Goal: Communication & Community: Ask a question

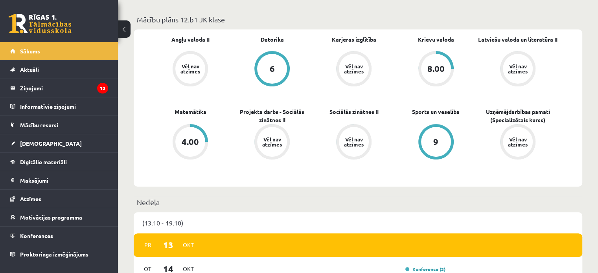
scroll to position [226, 0]
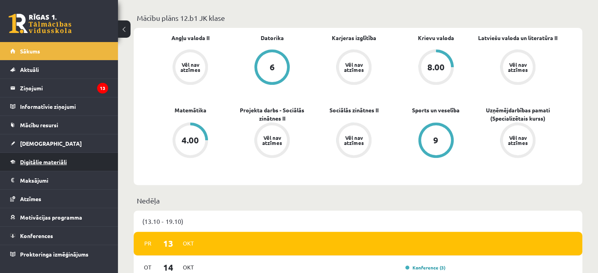
click at [60, 163] on span "Digitālie materiāli" at bounding box center [43, 161] width 47 height 7
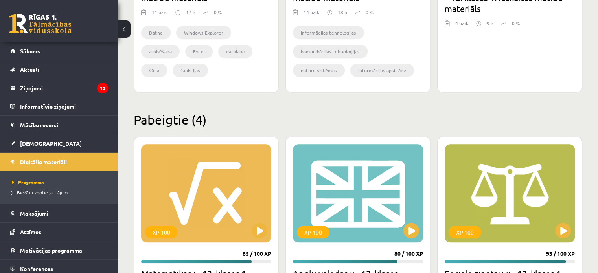
scroll to position [835, 0]
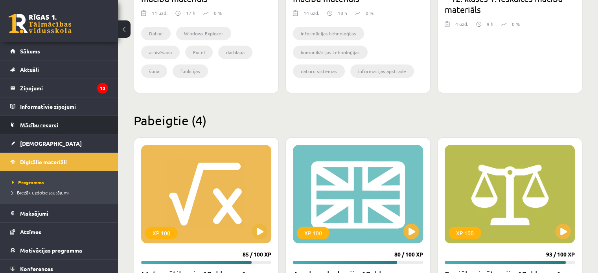
click at [70, 128] on link "Mācību resursi" at bounding box center [59, 125] width 98 height 18
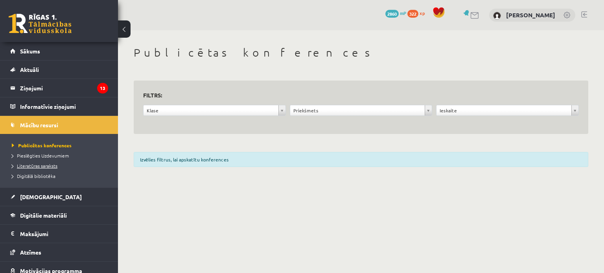
click at [50, 162] on link "Literatūras saraksts" at bounding box center [61, 165] width 98 height 7
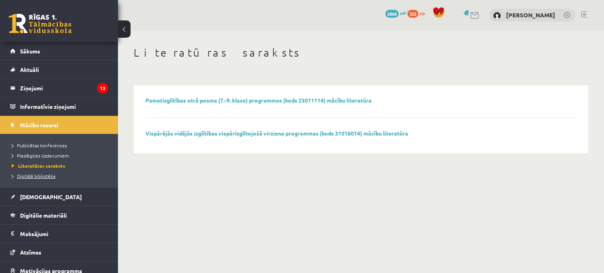
click at [46, 173] on span "Digitālā bibliotēka" at bounding box center [34, 176] width 44 height 6
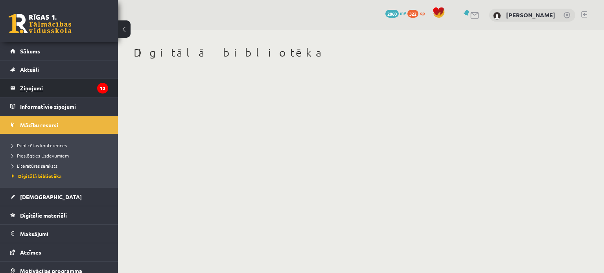
click at [46, 93] on legend "Ziņojumi 13" at bounding box center [64, 88] width 88 height 18
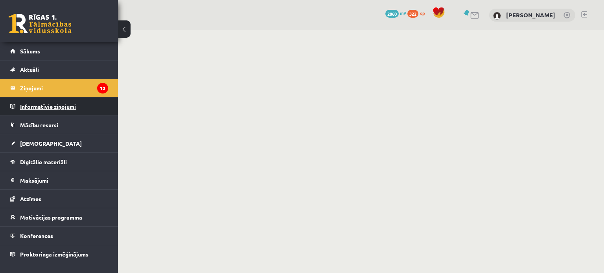
click at [50, 109] on legend "Informatīvie ziņojumi 0" at bounding box center [64, 106] width 88 height 18
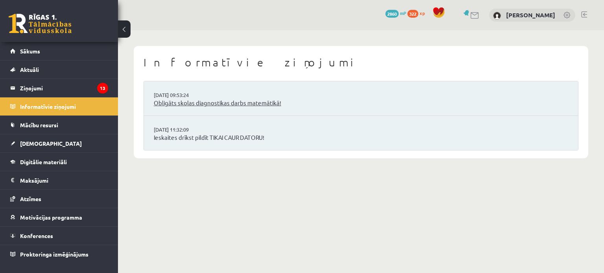
click at [207, 102] on link "Obligāts skolas diagnostikas darbs matemātikā!" at bounding box center [361, 103] width 414 height 9
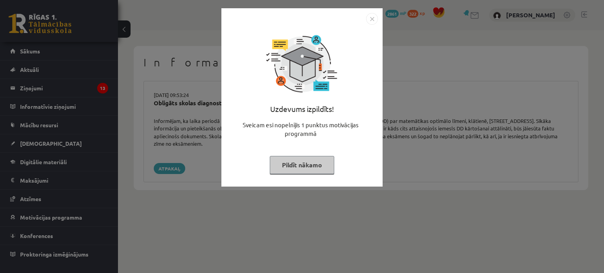
click at [309, 161] on button "Pildīt nākamo" at bounding box center [302, 165] width 64 height 18
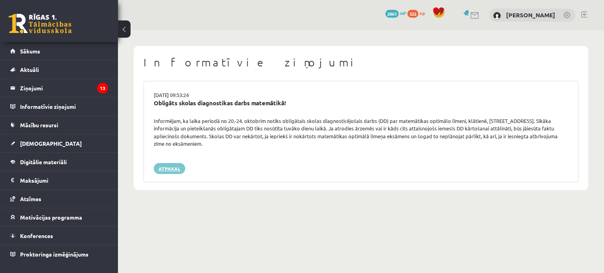
click at [168, 172] on link "Atpakaļ" at bounding box center [169, 168] width 31 height 11
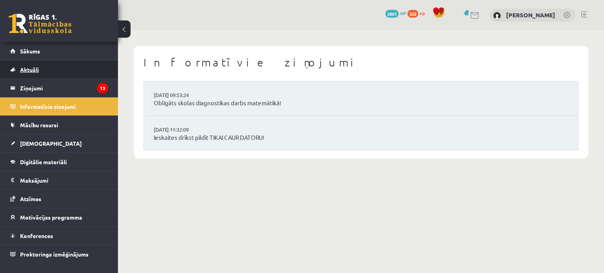
click at [66, 69] on link "Aktuāli" at bounding box center [59, 70] width 98 height 18
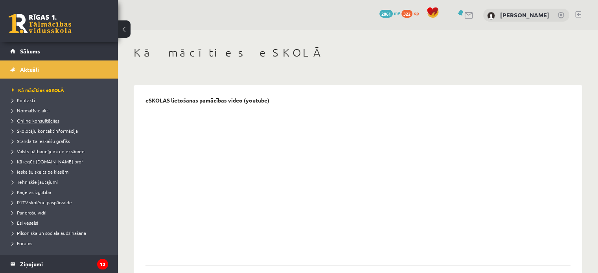
click at [49, 118] on span "Online konsultācijas" at bounding box center [36, 120] width 48 height 6
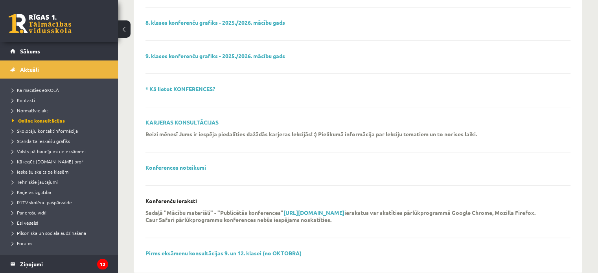
scroll to position [278, 0]
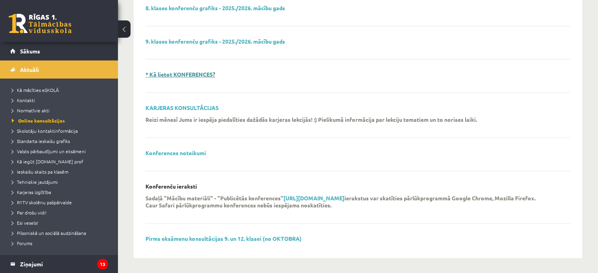
click at [192, 75] on link "* Kā lietot KONFERENCES?" at bounding box center [180, 74] width 70 height 7
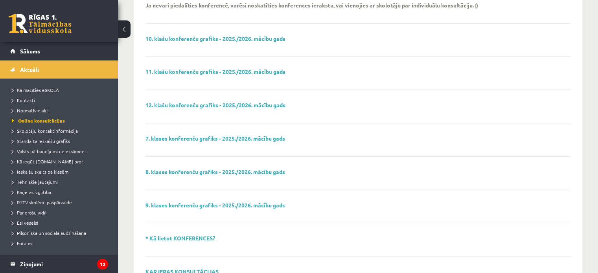
scroll to position [83, 0]
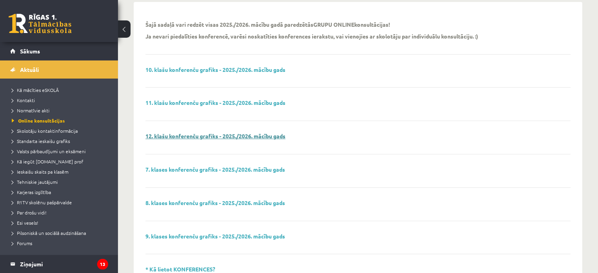
click at [206, 136] on link "12. klašu konferenču grafiks - 2025./2026. mācību gads" at bounding box center [215, 135] width 140 height 7
click at [62, 169] on span "Ieskaišu skaits pa klasēm" at bounding box center [40, 172] width 57 height 6
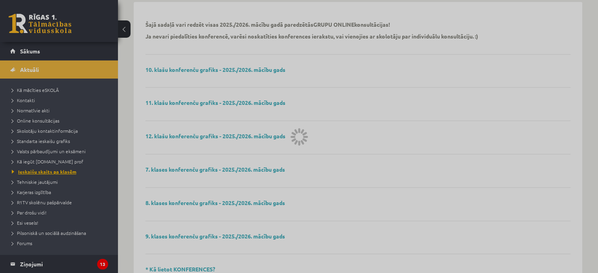
scroll to position [77, 0]
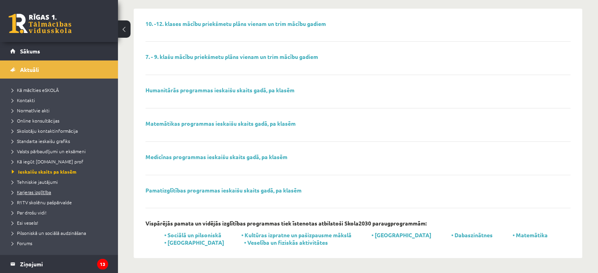
click at [47, 191] on span "Karjeras izglītība" at bounding box center [31, 192] width 39 height 6
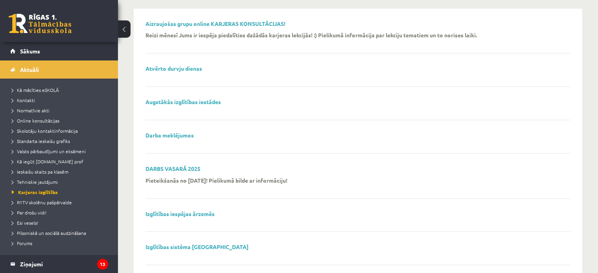
click at [175, 213] on link "Izglītības iespējas ārzemēs" at bounding box center [179, 213] width 69 height 7
click at [51, 201] on span "R1TV skolēnu pašpārvalde" at bounding box center [42, 202] width 60 height 6
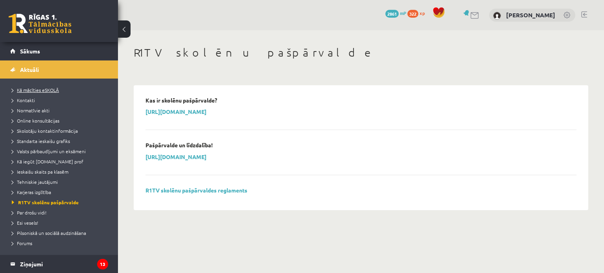
click at [41, 90] on span "Kā mācīties eSKOLĀ" at bounding box center [35, 90] width 47 height 6
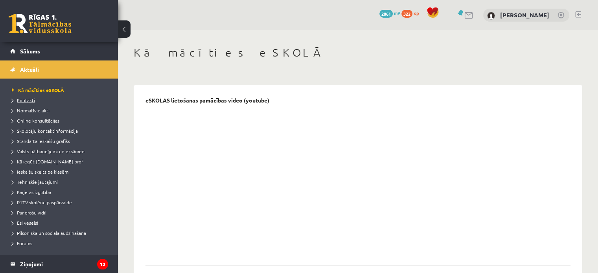
click at [27, 103] on link "Kontakti" at bounding box center [61, 100] width 98 height 7
click at [33, 112] on span "Normatīvie akti" at bounding box center [31, 110] width 38 height 6
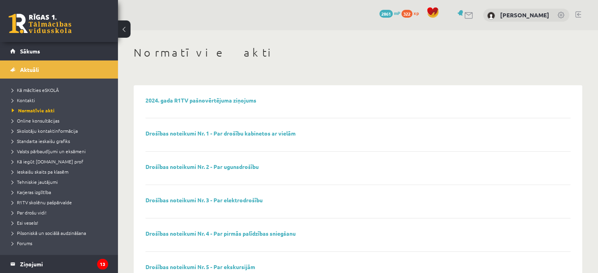
click at [46, 124] on li "Online konsultācijas" at bounding box center [61, 121] width 98 height 10
click at [46, 122] on span "Online konsultācijas" at bounding box center [38, 120] width 53 height 6
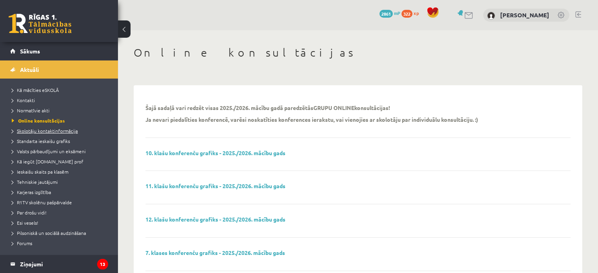
click at [58, 134] on link "Skolotāju kontaktinformācija" at bounding box center [61, 130] width 98 height 7
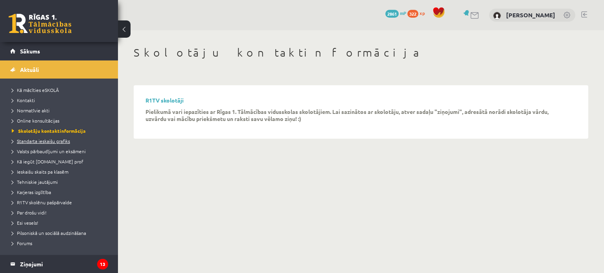
click at [57, 140] on span "Standarta ieskaišu grafiks" at bounding box center [41, 141] width 58 height 6
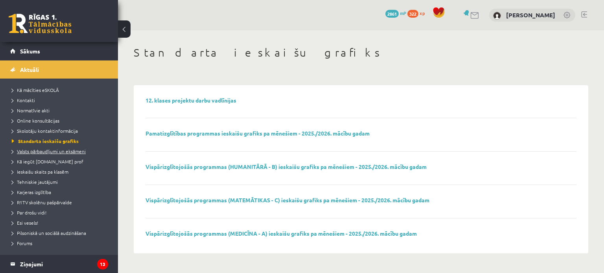
click at [59, 152] on span "Valsts pārbaudījumi un eksāmeni" at bounding box center [49, 151] width 74 height 6
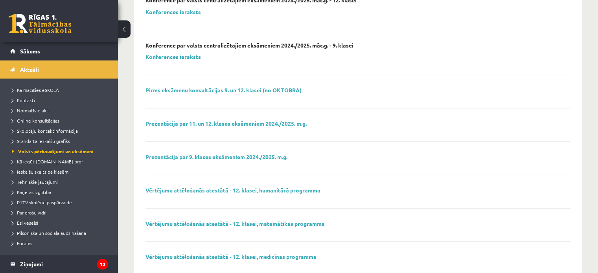
scroll to position [275, 0]
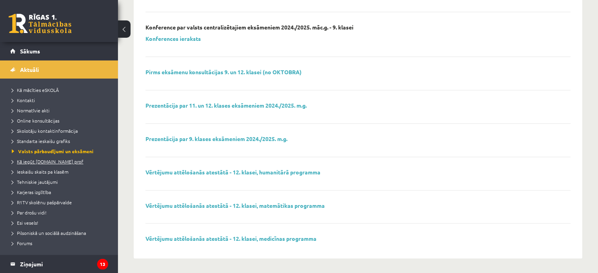
click at [48, 163] on span "Kā iegūt [DOMAIN_NAME] prof" at bounding box center [48, 161] width 72 height 6
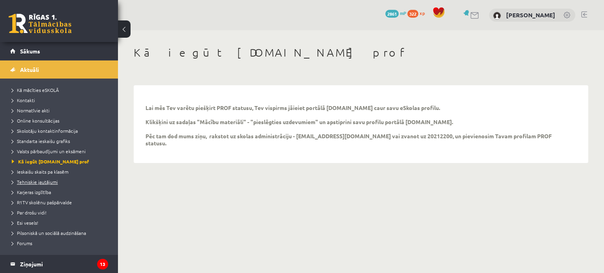
click at [48, 179] on span "Tehniskie jautājumi" at bounding box center [35, 182] width 46 height 6
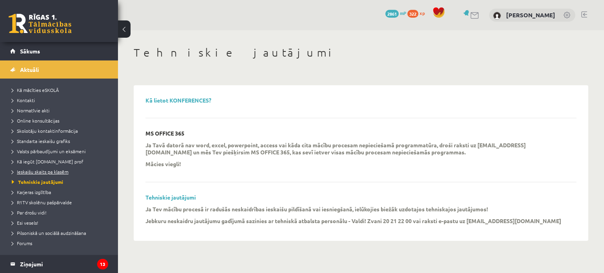
click at [50, 174] on link "Ieskaišu skaits pa klasēm" at bounding box center [61, 171] width 98 height 7
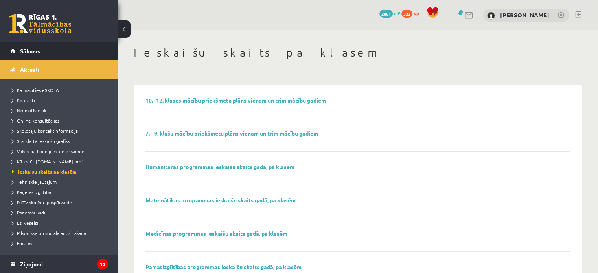
click at [30, 53] on span "Sākums" at bounding box center [30, 51] width 20 height 7
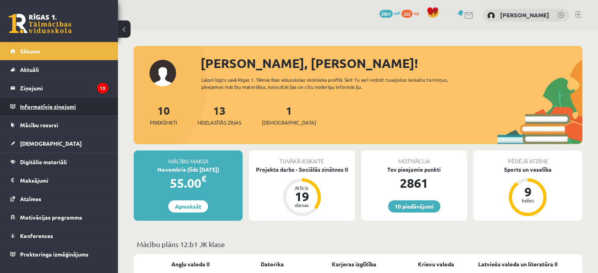
click at [67, 107] on legend "Informatīvie ziņojumi 0" at bounding box center [64, 106] width 88 height 18
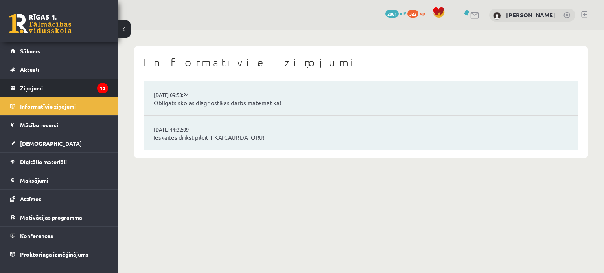
click at [51, 81] on legend "Ziņojumi 13" at bounding box center [64, 88] width 88 height 18
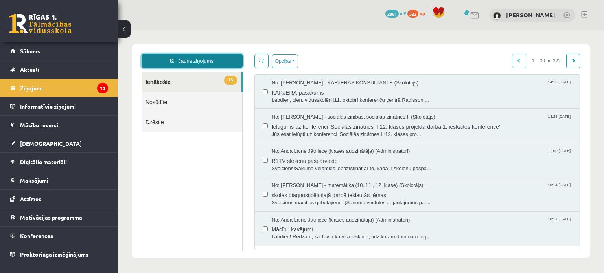
click at [212, 62] on link "Jauns ziņojums" at bounding box center [191, 61] width 101 height 14
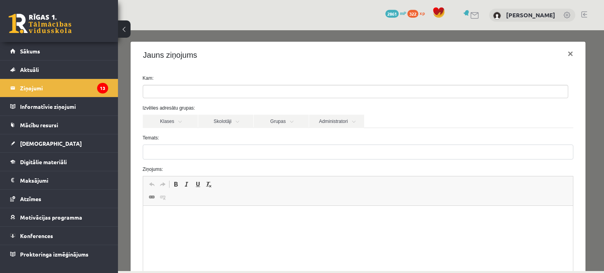
click at [179, 90] on ul at bounding box center [355, 91] width 424 height 13
click at [330, 121] on link "Administratori" at bounding box center [336, 121] width 55 height 13
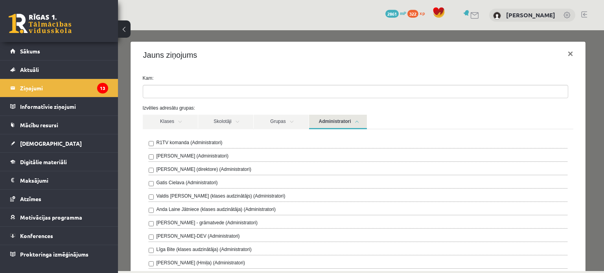
click at [330, 121] on link "Administratori" at bounding box center [338, 122] width 58 height 15
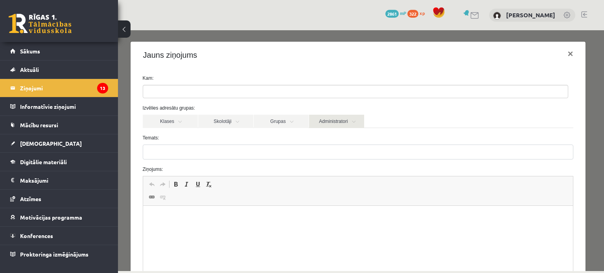
click at [332, 122] on link "Administratori" at bounding box center [336, 121] width 55 height 13
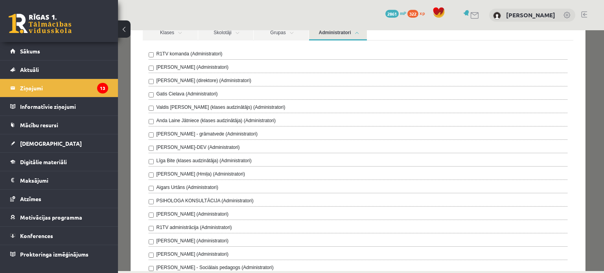
scroll to position [89, 0]
click at [232, 160] on label "Līga Bite (klases audzinātāja) (Administratori)" at bounding box center [203, 160] width 95 height 7
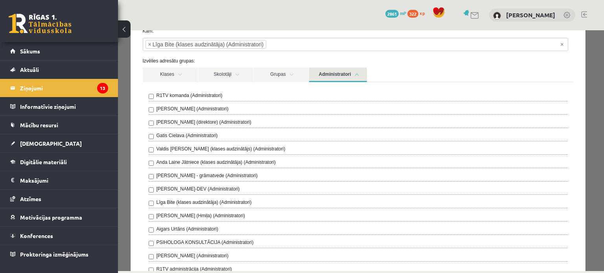
scroll to position [47, 0]
click at [334, 77] on link "Administratori" at bounding box center [338, 75] width 58 height 15
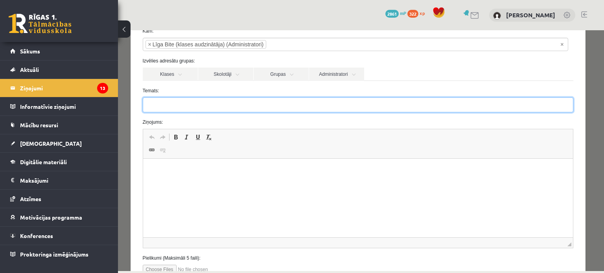
click at [259, 100] on input "Temats:" at bounding box center [358, 104] width 431 height 15
type input "*********"
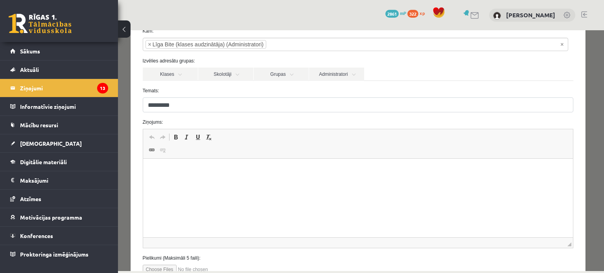
click at [205, 175] on html at bounding box center [358, 171] width 430 height 24
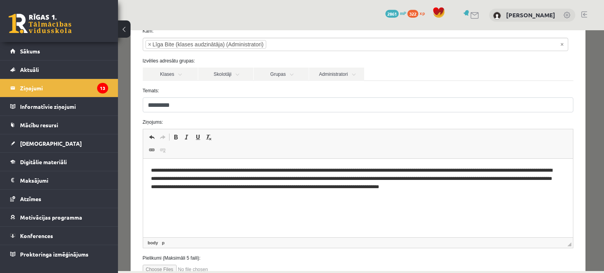
click at [497, 187] on p "**********" at bounding box center [354, 179] width 409 height 24
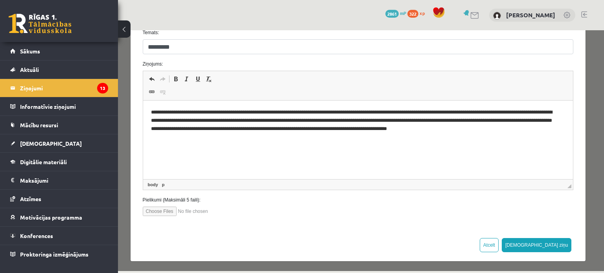
click at [547, 128] on p "**********" at bounding box center [354, 120] width 409 height 24
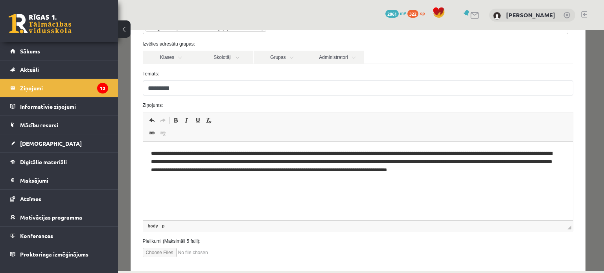
scroll to position [63, 0]
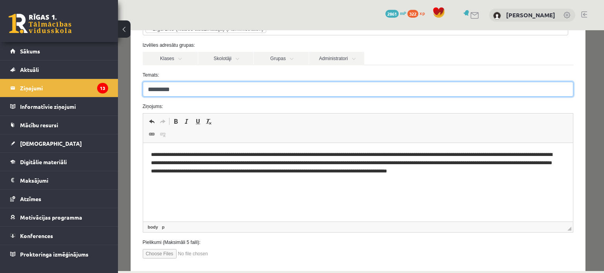
click at [311, 92] on input "*********" at bounding box center [358, 89] width 431 height 15
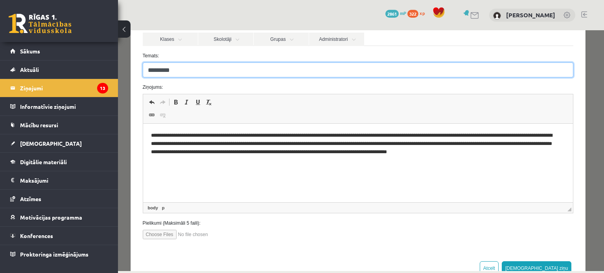
scroll to position [82, 0]
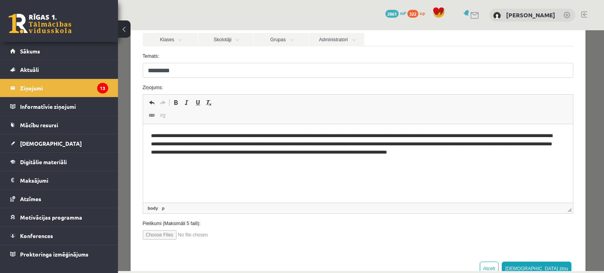
click at [554, 157] on html "**********" at bounding box center [358, 144] width 430 height 40
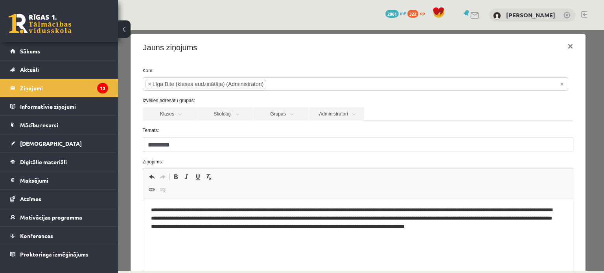
scroll to position [105, 0]
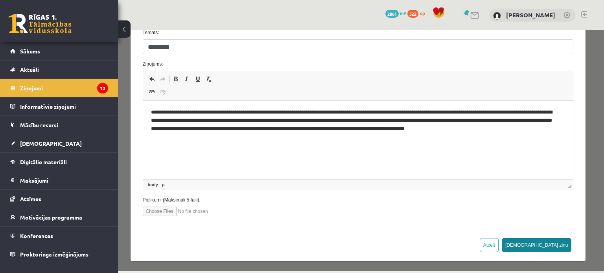
click at [557, 246] on button "Sūtīt ziņu" at bounding box center [536, 245] width 70 height 14
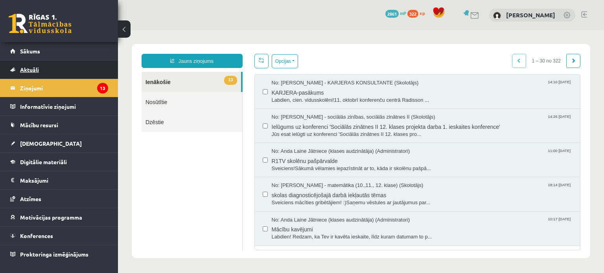
scroll to position [0, 0]
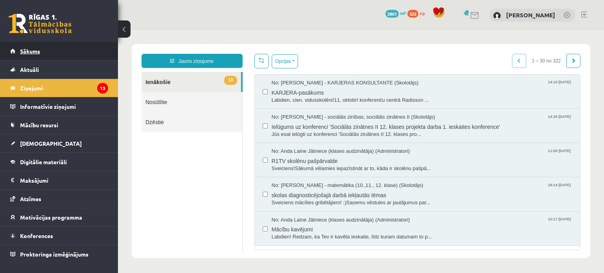
click at [70, 53] on link "Sākums" at bounding box center [59, 51] width 98 height 18
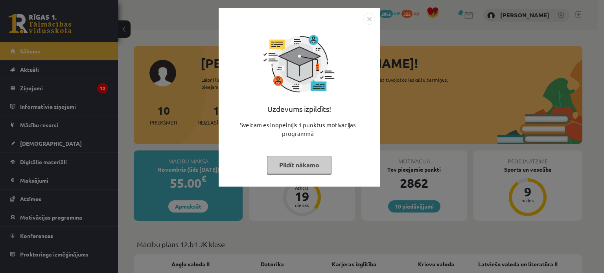
click at [298, 161] on button "Pildīt nākamo" at bounding box center [299, 165] width 64 height 18
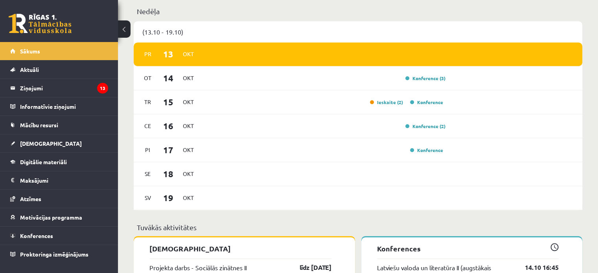
scroll to position [418, 0]
